Goal: Information Seeking & Learning: Check status

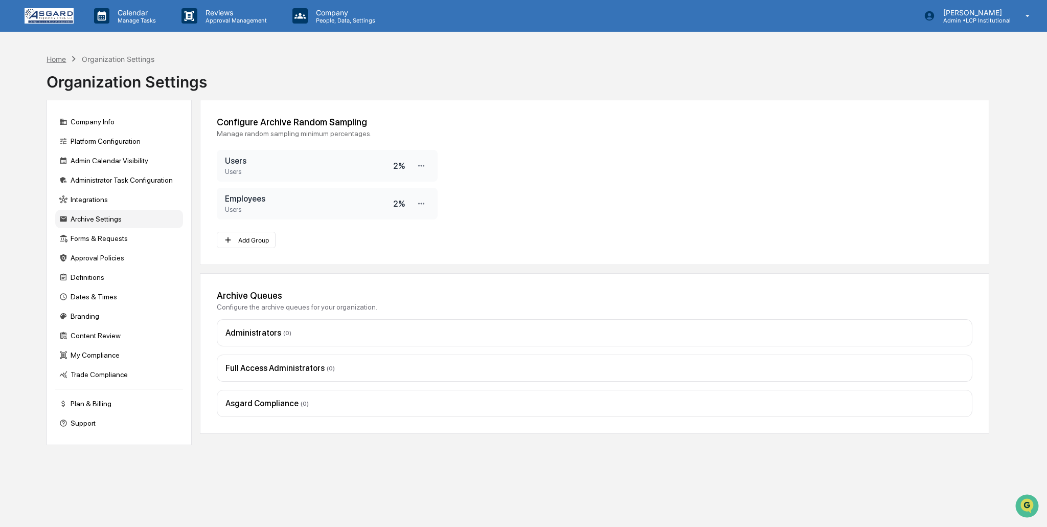
click at [49, 56] on div "Home" at bounding box center [56, 59] width 19 height 9
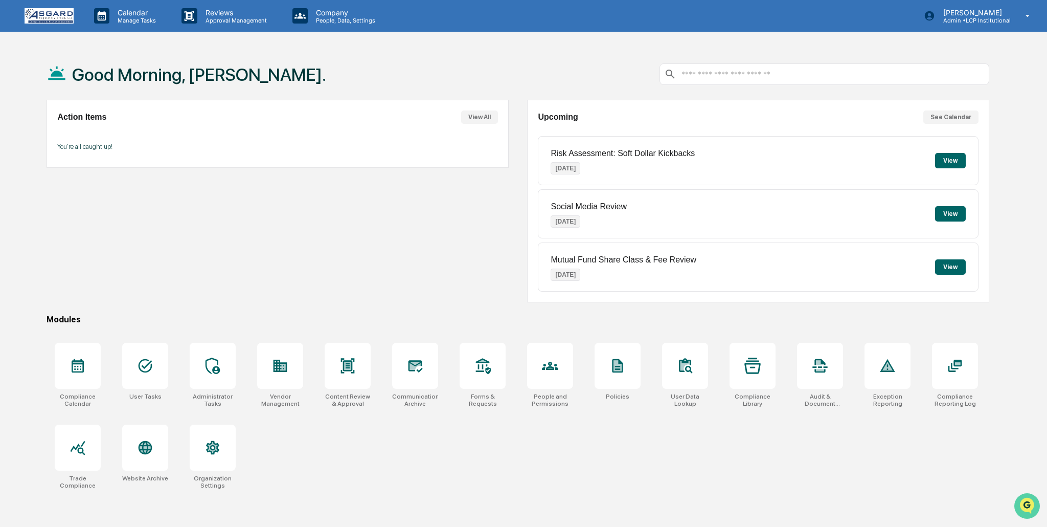
click at [1025, 506] on icon "Open customer support" at bounding box center [1028, 519] width 26 height 26
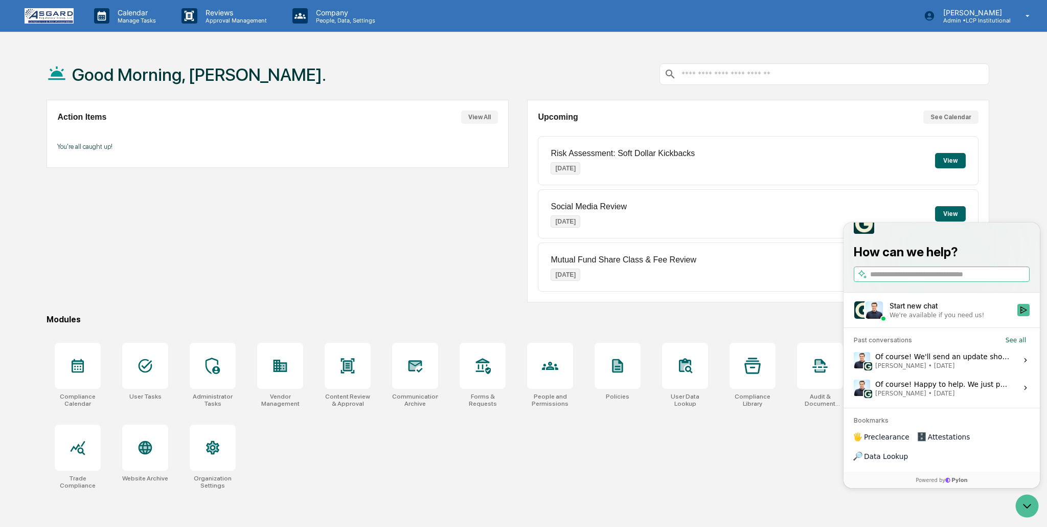
click at [994, 370] on span "[PERSON_NAME] • [DATE]" at bounding box center [943, 366] width 136 height 8
click at [854, 361] on button "View issue" at bounding box center [853, 360] width 1 height 1
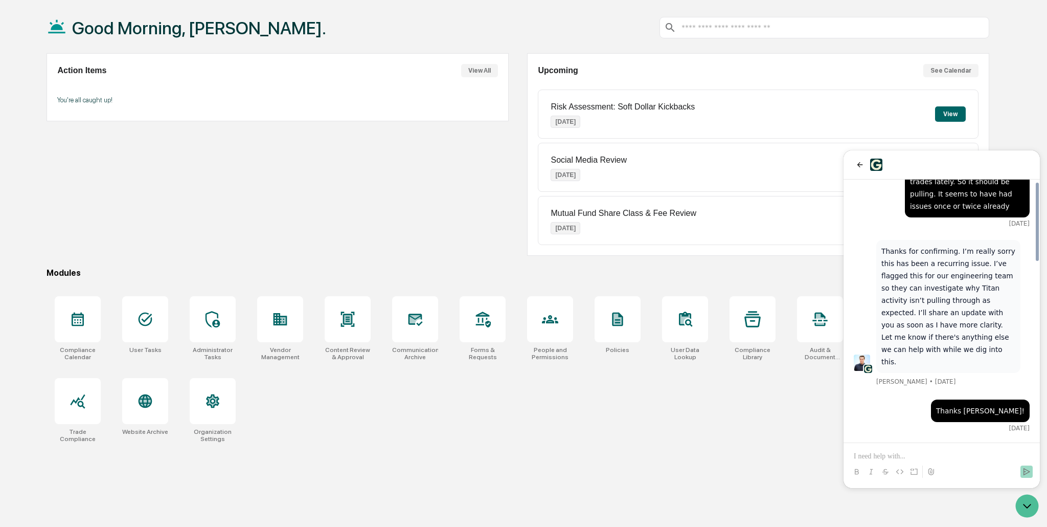
scroll to position [49, 0]
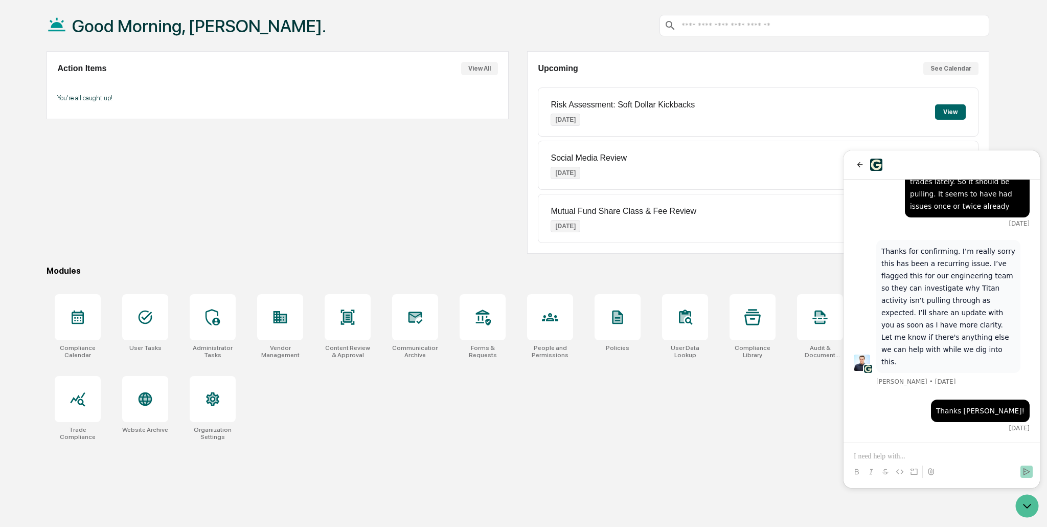
drag, startPoint x: 446, startPoint y: 219, endPoint x: 452, endPoint y: 214, distance: 8.0
click at [446, 219] on div "Action Items View All You're all caught up!" at bounding box center [278, 152] width 462 height 202
drag, startPoint x: 362, startPoint y: 195, endPoint x: 372, endPoint y: 197, distance: 10.4
click at [362, 195] on div "Action Items View All You're all caught up!" at bounding box center [278, 152] width 462 height 202
click at [687, 326] on div at bounding box center [685, 317] width 46 height 46
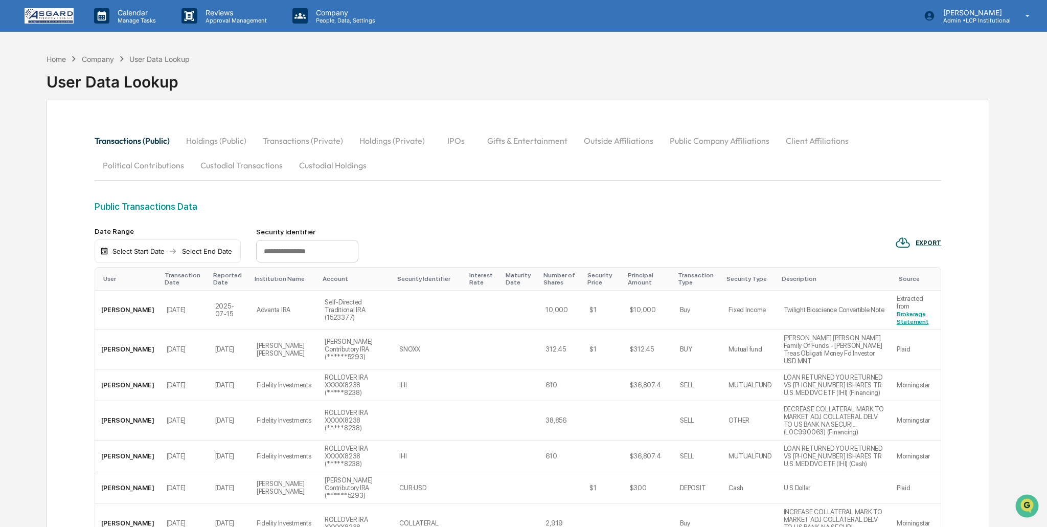
click at [131, 249] on div "Select Start Date" at bounding box center [138, 251] width 56 height 8
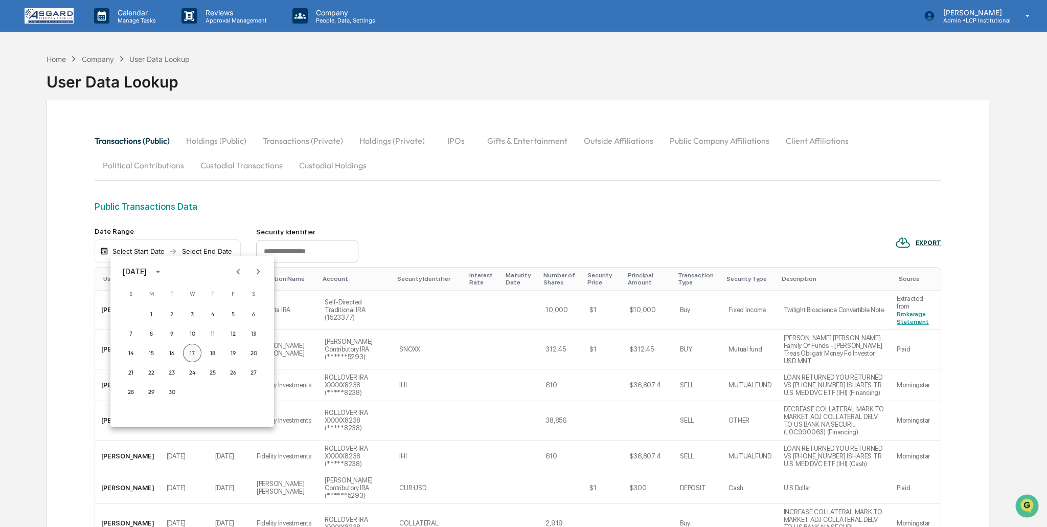
click at [191, 352] on button "17" at bounding box center [192, 353] width 18 height 18
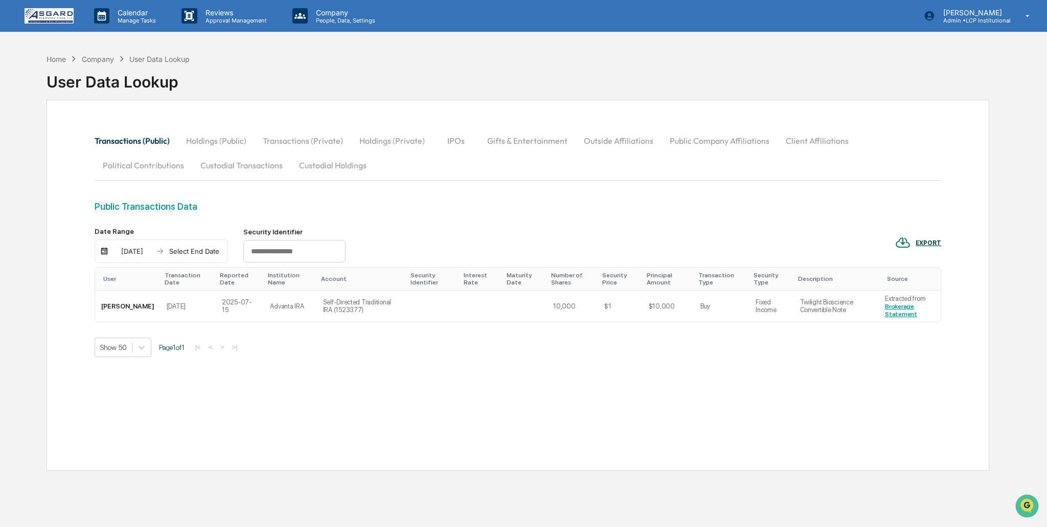
click at [183, 251] on div "Select End Date" at bounding box center [194, 251] width 56 height 8
click at [443, 205] on div at bounding box center [523, 263] width 1047 height 527
click at [127, 250] on div "09/17/2025" at bounding box center [131, 251] width 43 height 8
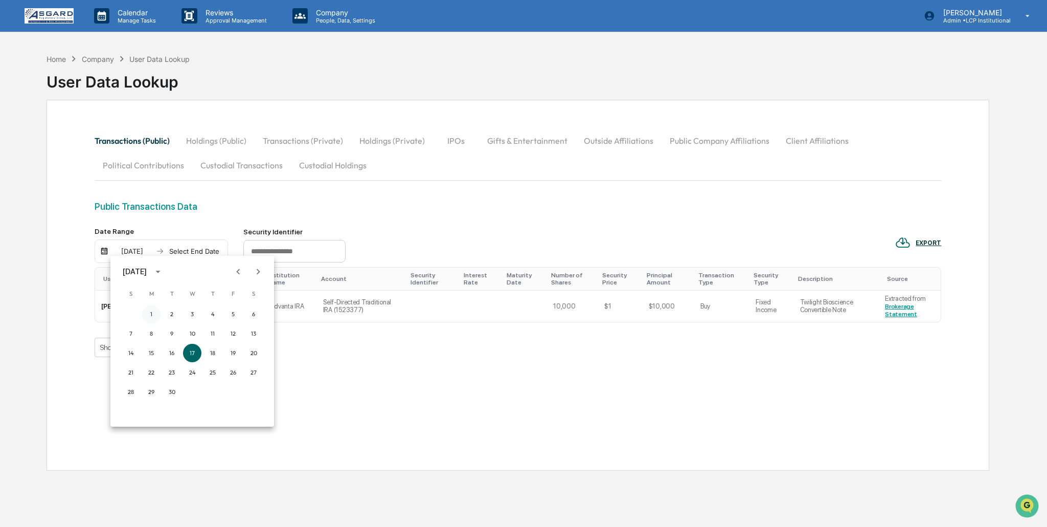
click at [150, 310] on button "1" at bounding box center [151, 314] width 18 height 18
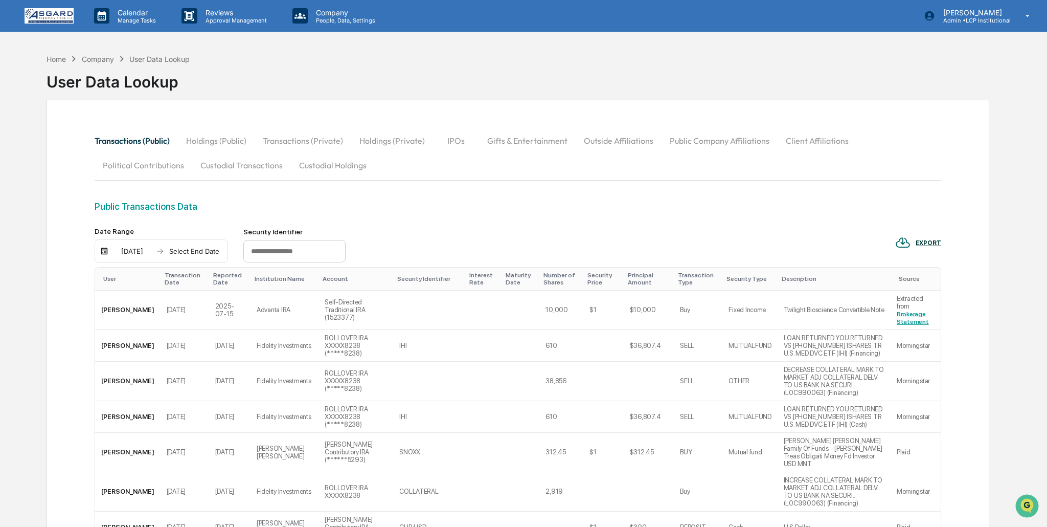
click at [184, 251] on div "Select End Date" at bounding box center [194, 251] width 56 height 8
click at [249, 350] on button "17" at bounding box center [248, 353] width 18 height 18
